Goal: Obtain resource: Download file/media

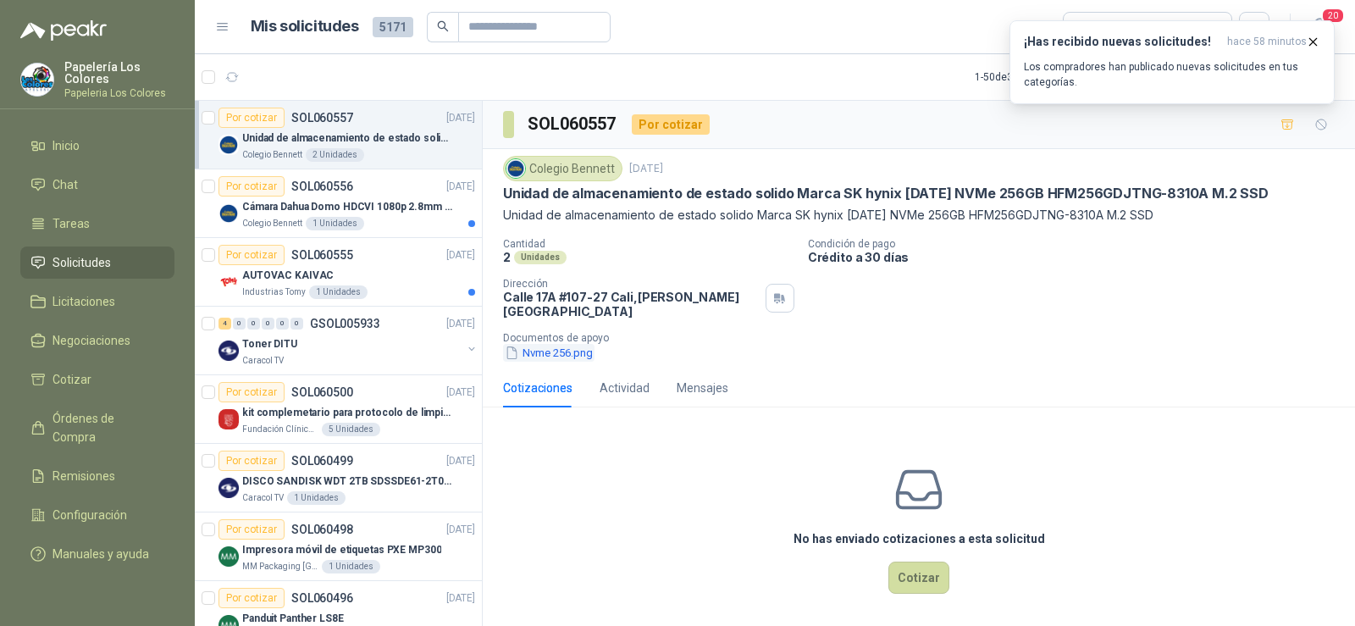
click at [565, 348] on button "Nvme 256.png" at bounding box center [548, 353] width 91 height 18
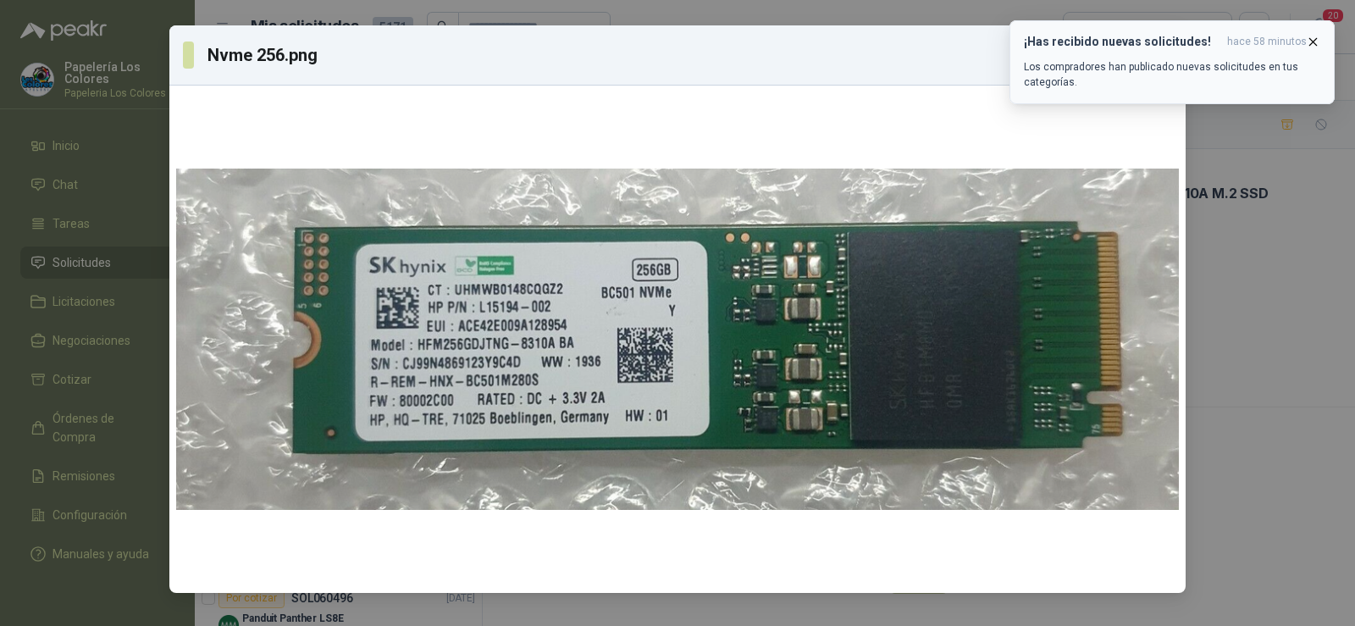
click at [1314, 40] on icon "button" at bounding box center [1313, 42] width 14 height 14
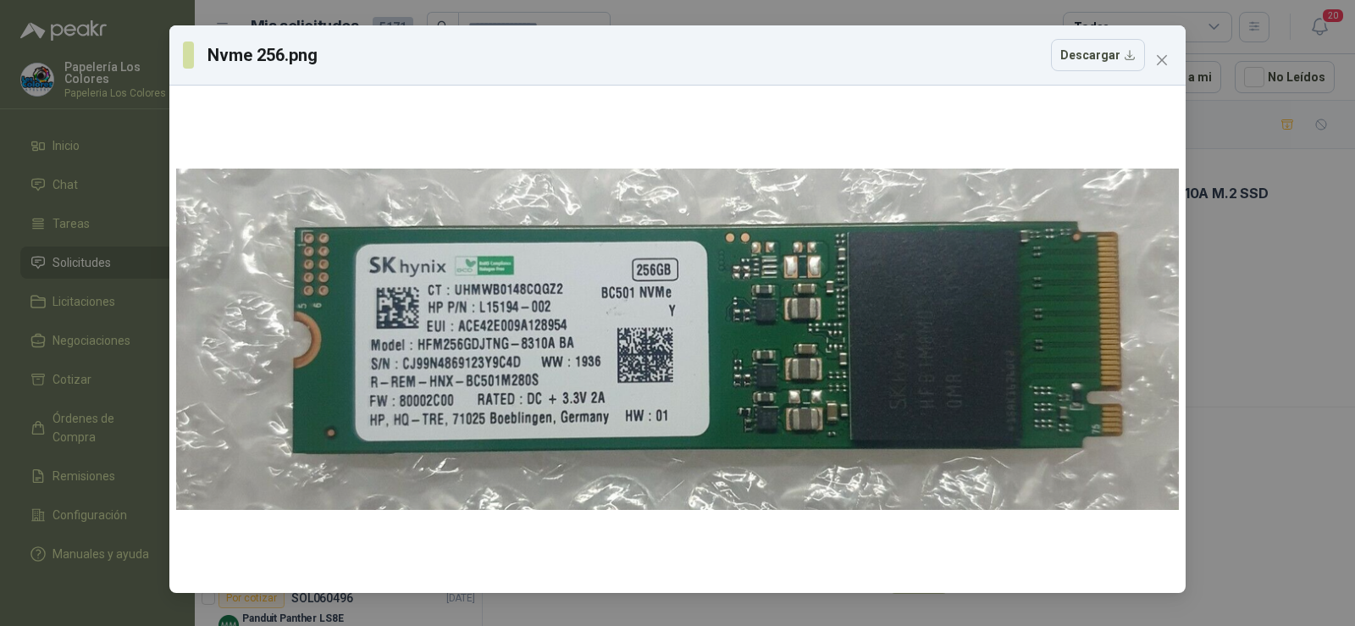
click at [1267, 284] on div "Nvme 256.png Descargar" at bounding box center [677, 313] width 1355 height 626
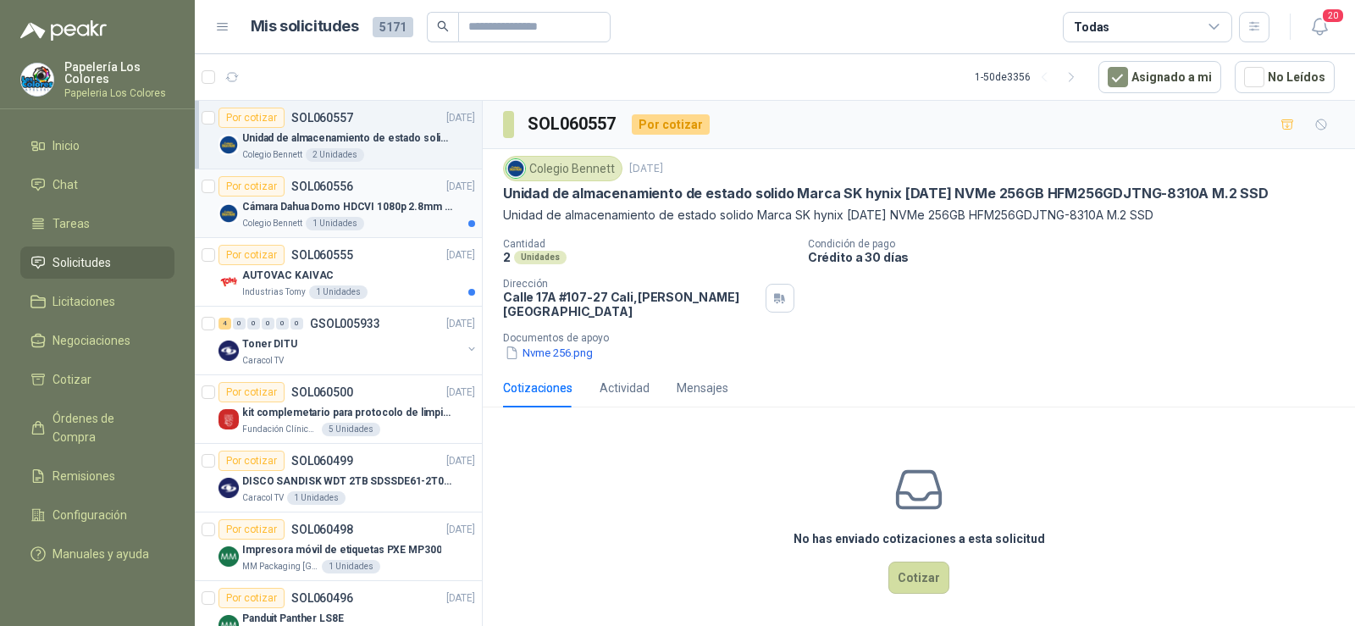
click at [273, 215] on div "Cámara Dahua Domo HDCVI 1080p 2.8mm IP67 Led IR 30m mts nocturnos" at bounding box center [358, 206] width 233 height 20
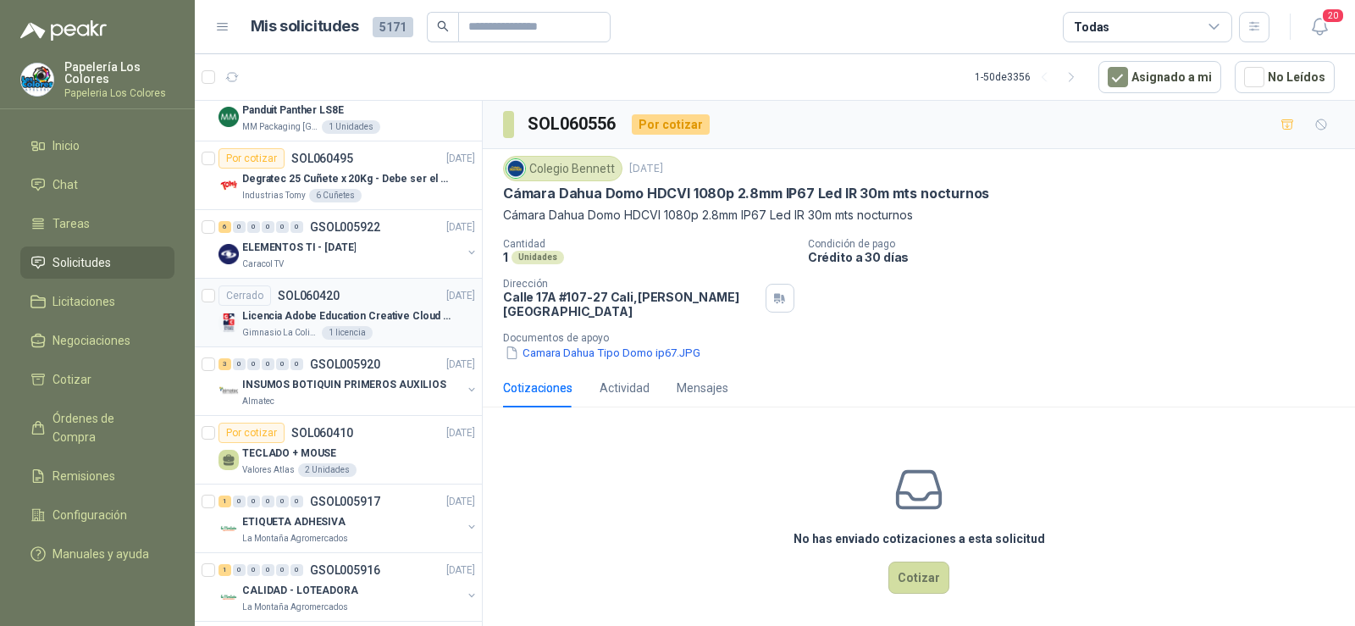
scroll to position [593, 0]
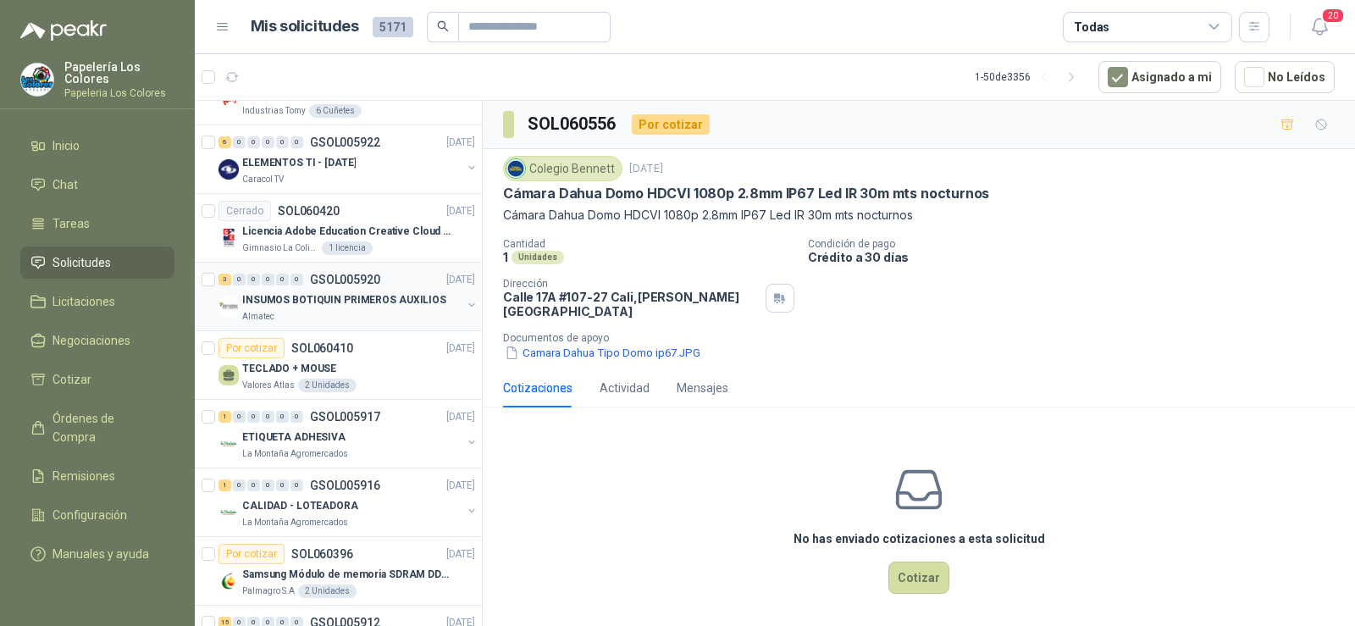
click at [274, 299] on p "INSUMOS BOTIQUIN PRIMEROS AUXILIOS" at bounding box center [344, 300] width 204 height 16
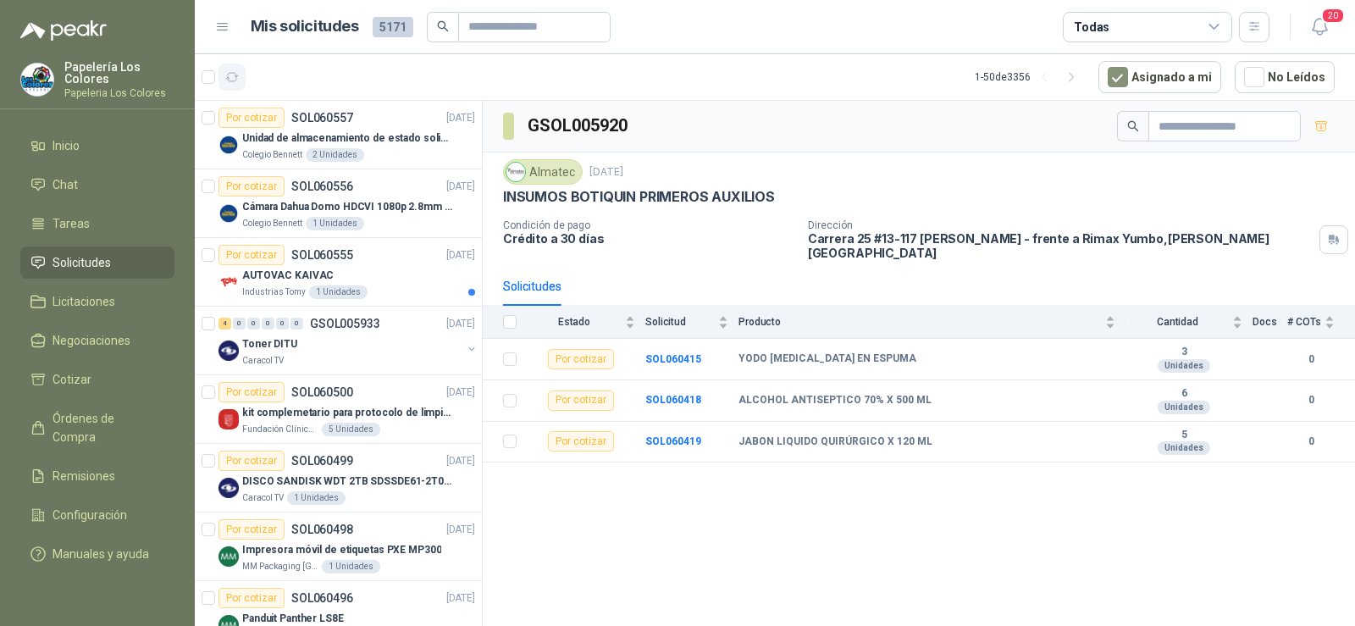
click at [227, 80] on icon "button" at bounding box center [232, 77] width 14 height 14
